Goal: Information Seeking & Learning: Learn about a topic

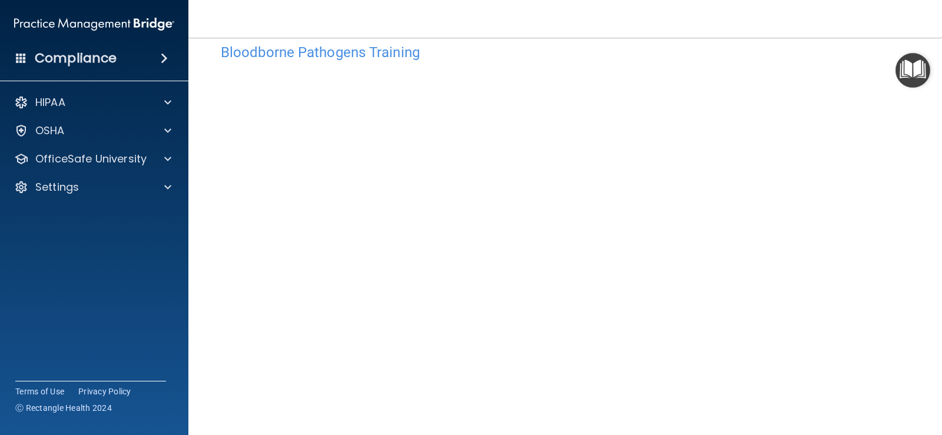
scroll to position [10, 0]
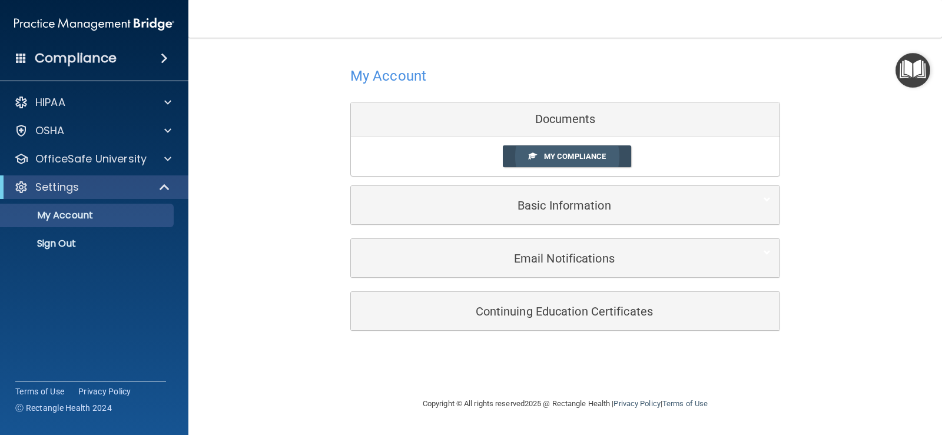
click at [615, 153] on link "My Compliance" at bounding box center [567, 156] width 129 height 22
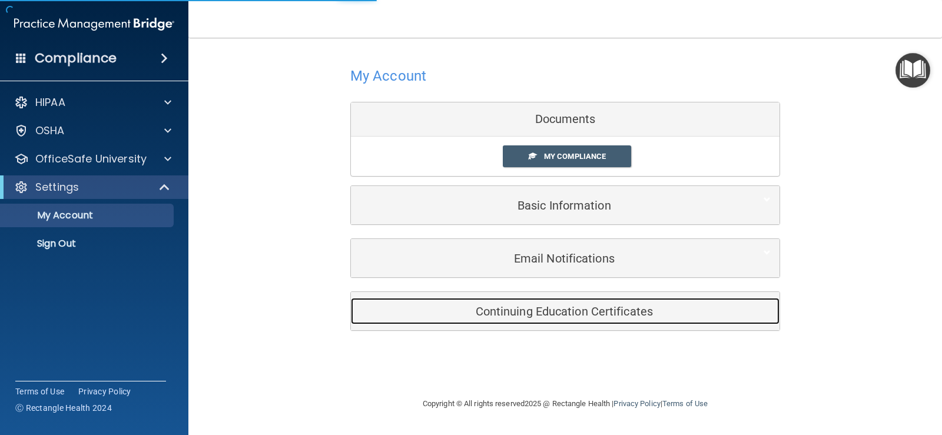
click at [572, 314] on h5 "Continuing Education Certificates" at bounding box center [547, 311] width 375 height 13
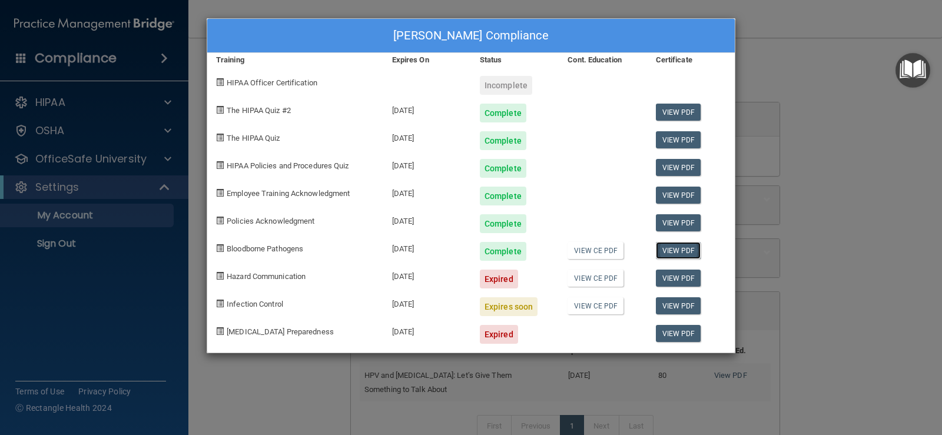
click at [675, 253] on link "View PDF" at bounding box center [678, 250] width 45 height 17
click at [600, 252] on link "View CE PDF" at bounding box center [596, 250] width 56 height 17
click at [504, 88] on div "Incomplete" at bounding box center [506, 85] width 52 height 19
click at [519, 84] on div "Incomplete" at bounding box center [506, 85] width 52 height 19
click at [112, 264] on div "Agnieszka Farin's Compliance Training Expires On Status Cont. Education Certifi…" at bounding box center [471, 217] width 942 height 435
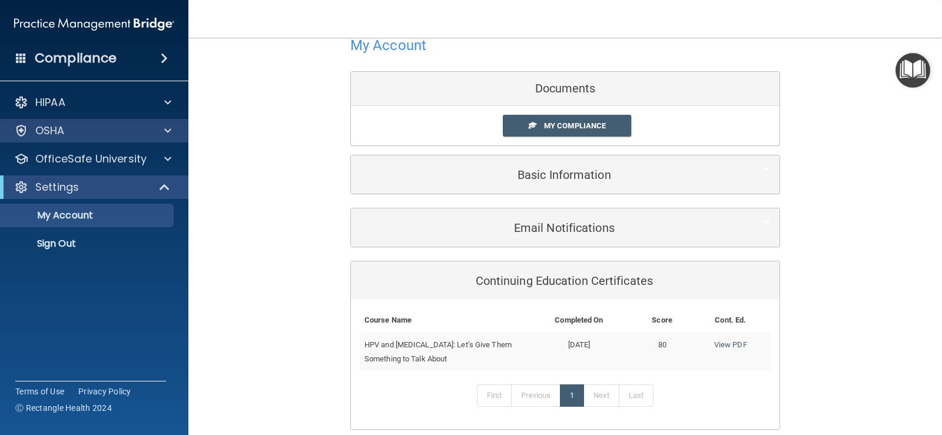
scroll to position [59, 0]
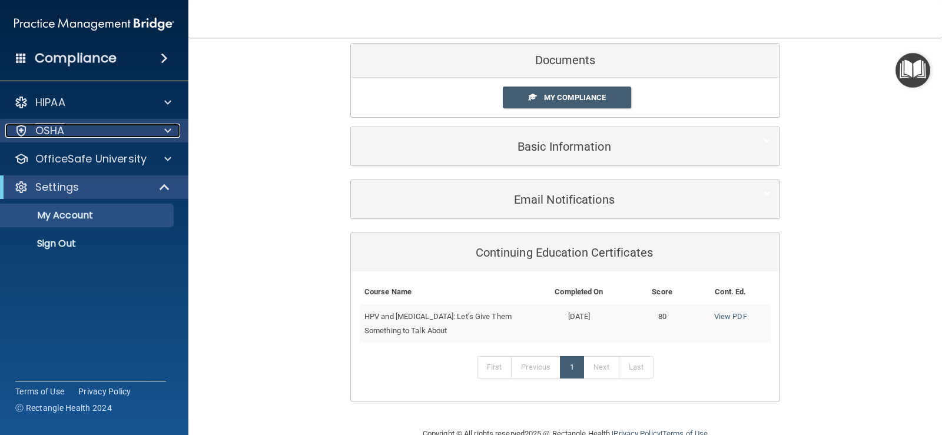
click at [74, 133] on div "OSHA" at bounding box center [78, 131] width 146 height 14
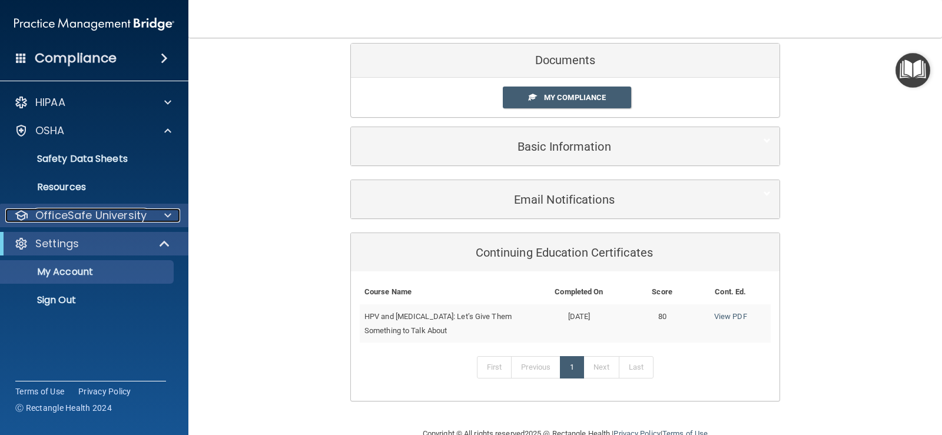
click at [103, 210] on p "OfficeSafe University" at bounding box center [90, 215] width 111 height 14
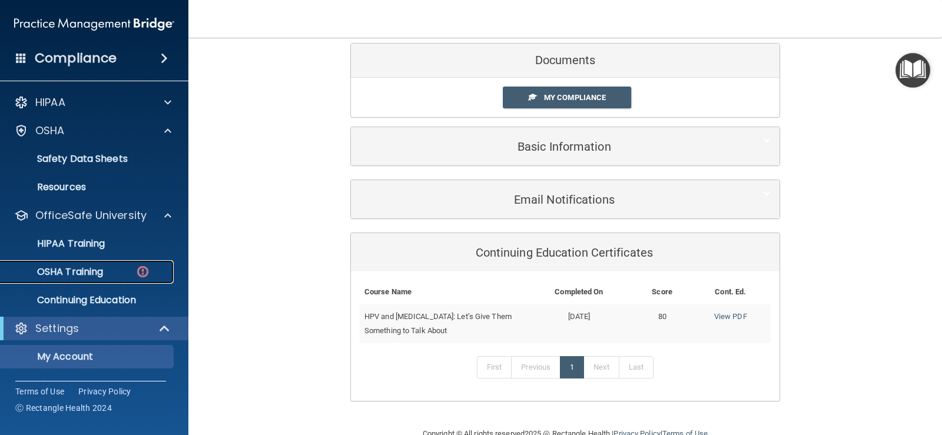
click at [113, 273] on div "OSHA Training" at bounding box center [88, 272] width 161 height 12
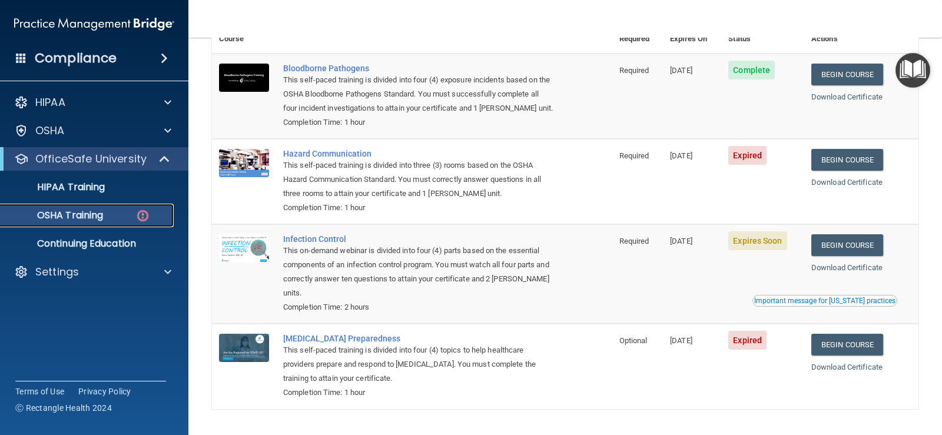
scroll to position [90, 0]
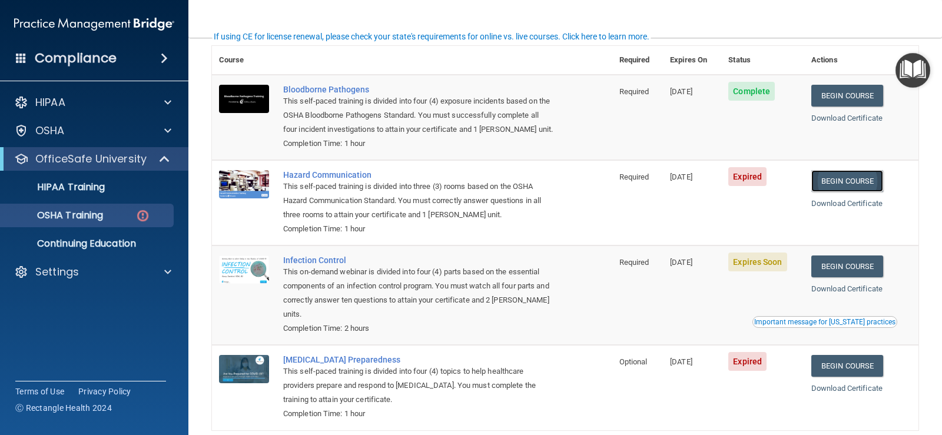
click at [858, 186] on link "Begin Course" at bounding box center [848, 181] width 72 height 22
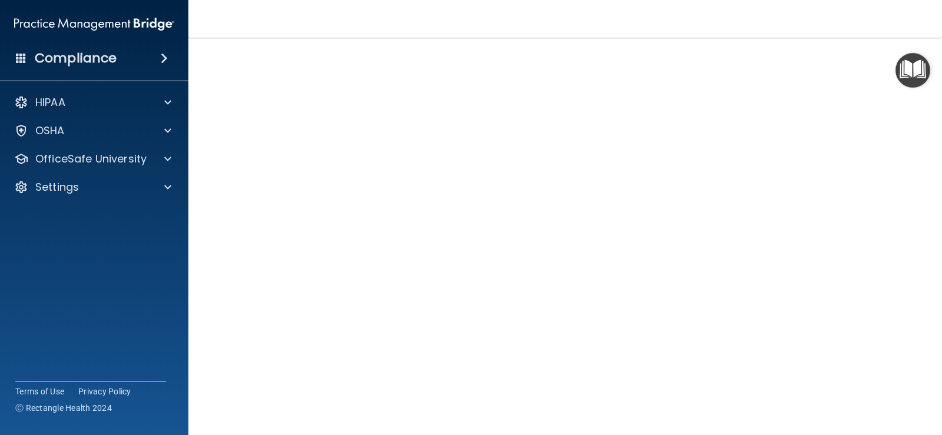
scroll to position [37, 0]
